Goal: Use online tool/utility: Utilize a website feature to perform a specific function

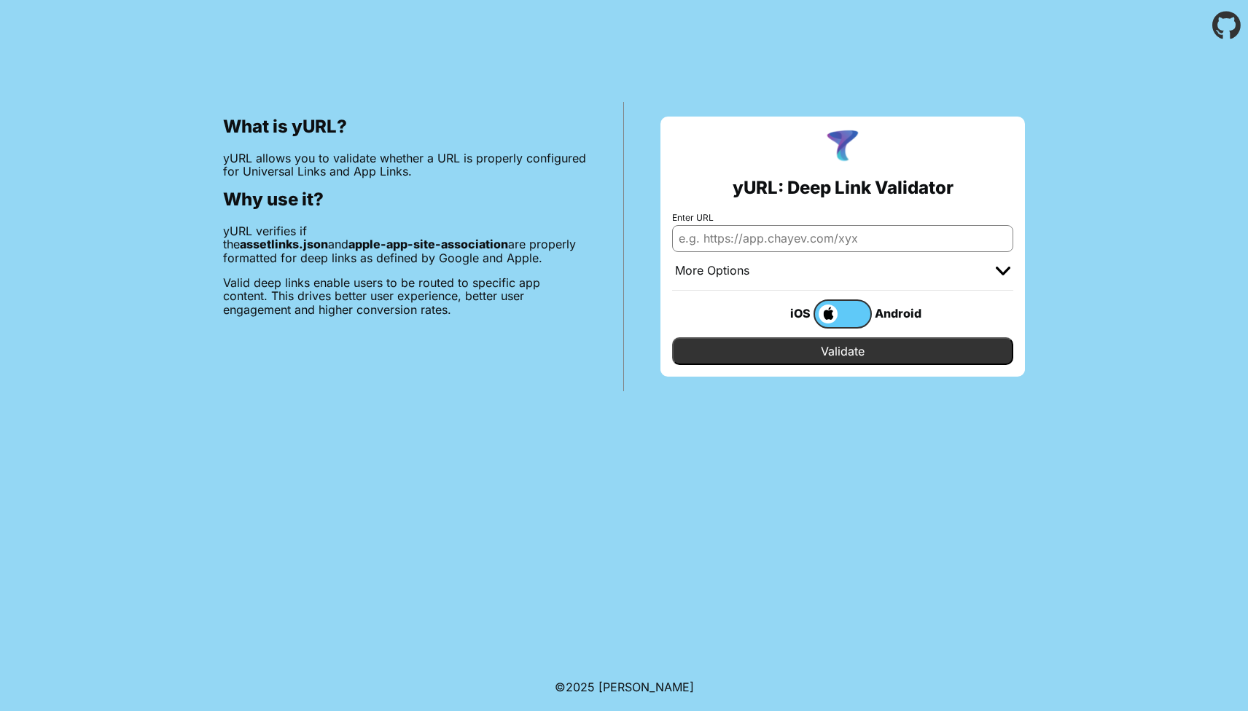
click at [745, 230] on input "Enter URL" at bounding box center [842, 238] width 341 height 26
paste input "[URL][DOMAIN_NAME]"
type input "[URL][DOMAIN_NAME]"
click at [772, 357] on input "Validate" at bounding box center [842, 351] width 341 height 28
